Goal: Check status: Check status

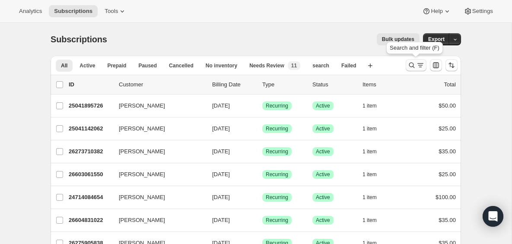
click at [410, 65] on icon "Search and filter results" at bounding box center [412, 65] width 9 height 9
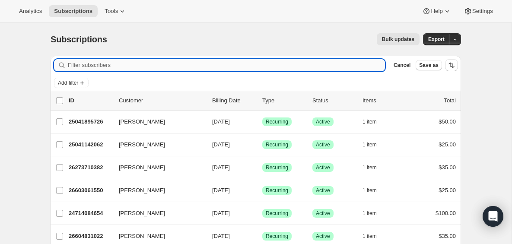
click at [322, 67] on input "Filter subscribers" at bounding box center [226, 65] width 317 height 12
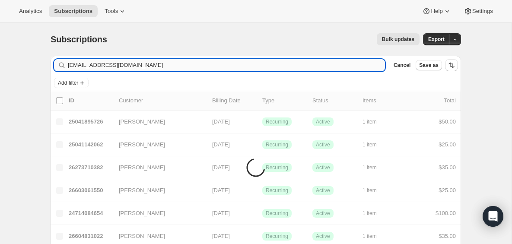
type input "[EMAIL_ADDRESS][DOMAIN_NAME]"
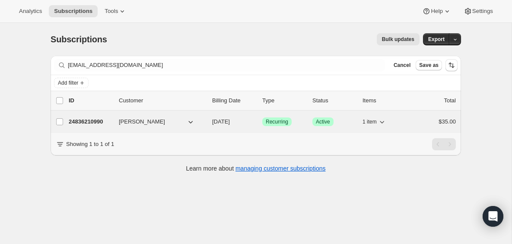
click at [97, 122] on p "24836210990" at bounding box center [90, 122] width 43 height 9
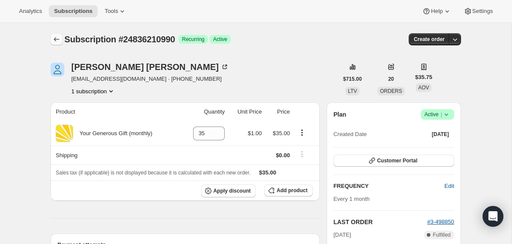
click at [54, 42] on icon "Subscriptions" at bounding box center [56, 39] width 9 height 9
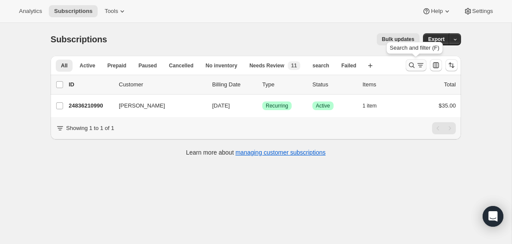
click at [411, 64] on icon "Search and filter results" at bounding box center [412, 65] width 9 height 9
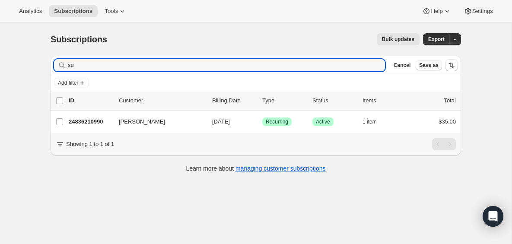
type input "s"
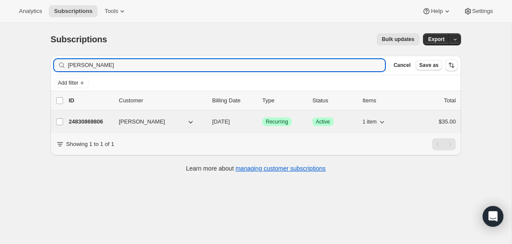
type input "[PERSON_NAME]"
click at [90, 120] on p "24830869806" at bounding box center [90, 122] width 43 height 9
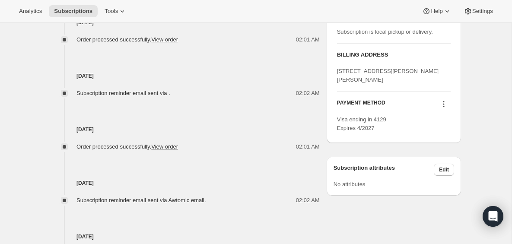
scroll to position [374, 0]
